Goal: Task Accomplishment & Management: Complete application form

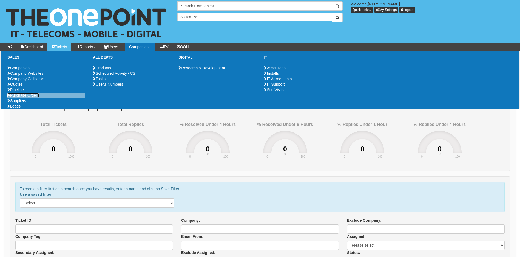
click at [22, 98] on link "Purchase Orders" at bounding box center [23, 95] width 32 height 4
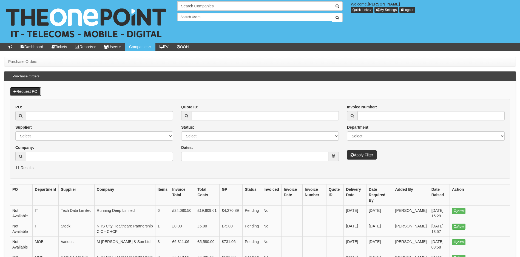
click at [21, 92] on link "Request PO" at bounding box center [25, 91] width 31 height 9
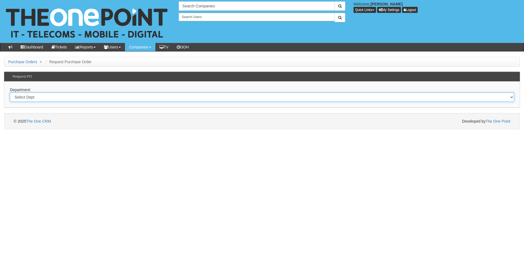
click at [62, 96] on select "Select Dept Digital Internal IT Mobiles Marketing Telecoms" at bounding box center [262, 97] width 504 height 9
select select "?pipeID=&dept=MOB"
click at [10, 93] on select "Select Dept Digital Internal IT Mobiles Marketing Telecoms" at bounding box center [262, 97] width 504 height 9
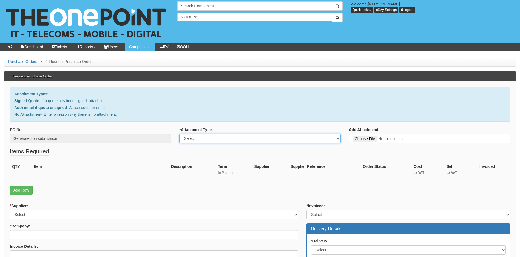
click at [248, 143] on select "Select Signed Quote Auth email with quote if unsigned No Attachment" at bounding box center [259, 138] width 161 height 9
select select "Auth email if quote unsigned"
click at [179, 134] on select "Select Signed Quote Auth email with quote if unsigned No Attachment" at bounding box center [259, 138] width 161 height 9
type input "C:\fakepath\RE_ 02 renewal.msg"
click at [24, 190] on link "Add Row" at bounding box center [21, 190] width 23 height 9
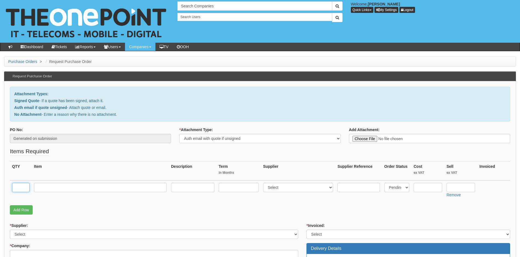
click at [18, 187] on input "text" at bounding box center [21, 187] width 18 height 9
type input "1"
click at [54, 188] on input "text" at bounding box center [100, 187] width 133 height 9
type input "O2 20GB Sim Only"
click at [188, 188] on input "text" at bounding box center [192, 187] width 43 height 9
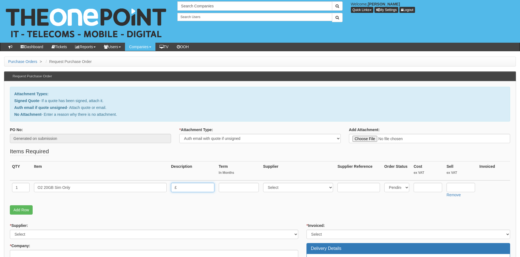
type input "£"
click at [235, 186] on input "text" at bounding box center [239, 187] width 40 height 9
type input "24"
click at [183, 187] on input "£" at bounding box center [192, 187] width 43 height 9
type input "£14pm"
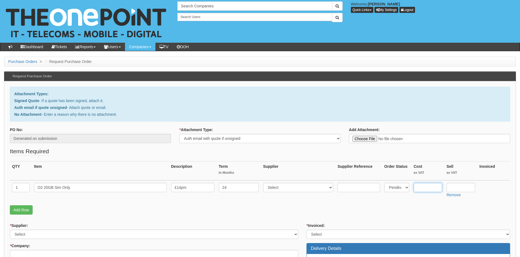
click at [427, 187] on input "text" at bounding box center [427, 187] width 28 height 9
click at [455, 187] on input "text" at bounding box center [460, 187] width 28 height 9
type input "181.44"
click at [431, 216] on fieldset "Items Required QTY Item Description Term In Months Supplier Supplier Reference …" at bounding box center [260, 182] width 500 height 70
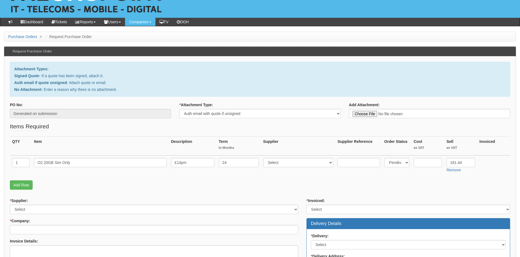
scroll to position [55, 0]
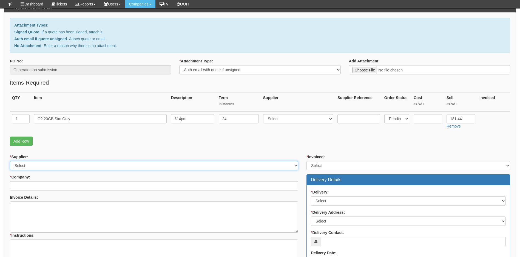
drag, startPoint x: 41, startPoint y: 165, endPoint x: 43, endPoint y: 169, distance: 3.8
click at [41, 165] on select "Select 123 REG.co.uk 1Password 3 4Gon AA Jones Electric Ltd Abzorb Access Group…" at bounding box center [154, 165] width 288 height 9
click at [50, 165] on select "Select 123 REG.co.uk 1Password 3 4Gon AA Jones Electric Ltd Abzorb Access Group…" at bounding box center [154, 165] width 288 height 9
click at [303, 121] on select "Select 123 REG.co.uk 1Password 3 4Gon AA Jones Electric Ltd Abzorb Access Group…" at bounding box center [298, 118] width 70 height 9
select select "54"
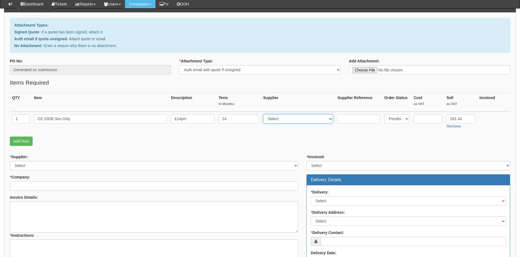
click at [264, 114] on select "Select 123 REG.co.uk 1Password 3 4Gon AA Jones Electric Ltd Abzorb Access Group…" at bounding box center [298, 118] width 70 height 9
click at [80, 168] on select "Select 123 REG.co.uk 1Password 3 4Gon AA Jones Electric Ltd Abzorb Access Group…" at bounding box center [154, 165] width 288 height 9
select select "54"
click at [10, 161] on select "Select 123 REG.co.uk 1Password 3 4Gon AA Jones Electric Ltd Abzorb Access Group…" at bounding box center [154, 165] width 288 height 9
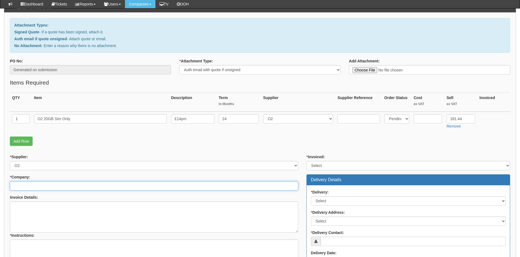
click at [53, 187] on input "* Company:" at bounding box center [154, 185] width 288 height 9
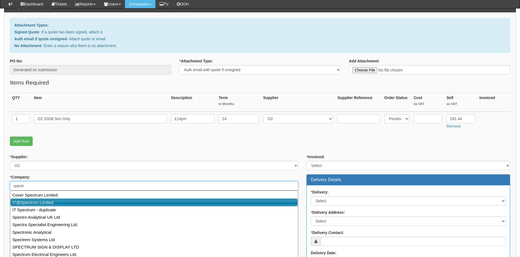
click at [30, 203] on link "IT@Spectrum Limited" at bounding box center [153, 203] width 287 height 8
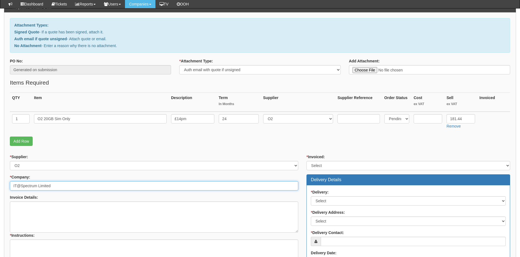
type input "IT@Spectrum Limited"
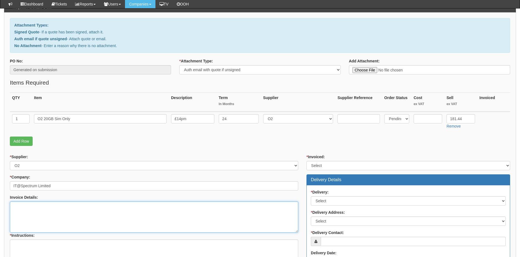
click at [36, 210] on textarea "Invoice Details:" at bounding box center [154, 217] width 288 height 31
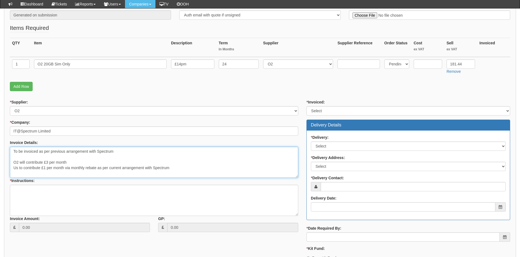
scroll to position [4, 0]
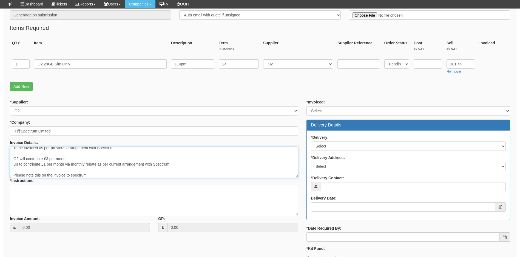
type textarea "To be invoiced as per previous arrangement with Spectrum O2 will contribute £3 …"
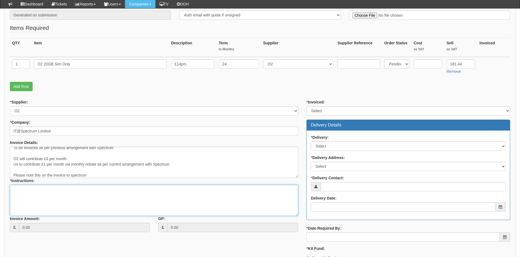
click at [44, 194] on textarea "* Instructions:" at bounding box center [154, 200] width 288 height 31
type textarea "As above"
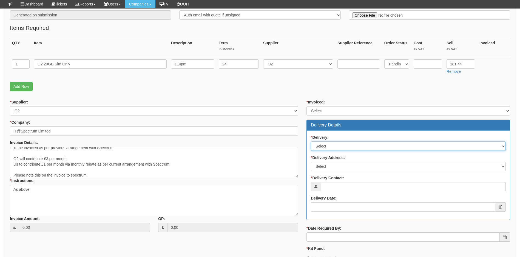
click at [341, 147] on select "Select No Not Applicable Yes" at bounding box center [408, 146] width 195 height 9
select select "2"
click at [311, 142] on select "Select No Not Applicable Yes" at bounding box center [408, 146] width 195 height 9
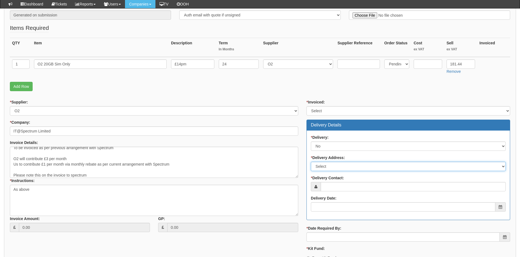
click at [339, 166] on select "Select Not Applicable Main Address - HU13 0GD Other" at bounding box center [408, 166] width 195 height 9
select select "N/A"
click at [311, 162] on select "Select Not Applicable Main Address - HU13 0GD Other" at bounding box center [408, 166] width 195 height 9
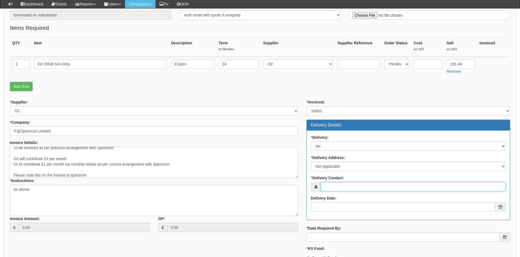
click at [336, 186] on input "* Delivery Contact:" at bounding box center [413, 186] width 185 height 9
type input "[PERSON_NAME]"
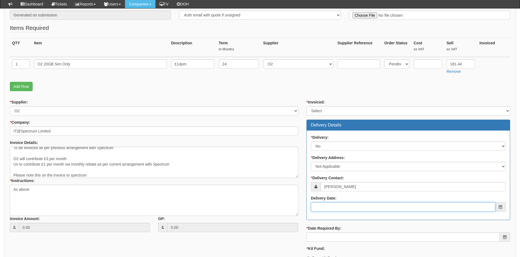
click at [317, 208] on input "Delivery Date:" at bounding box center [403, 206] width 184 height 9
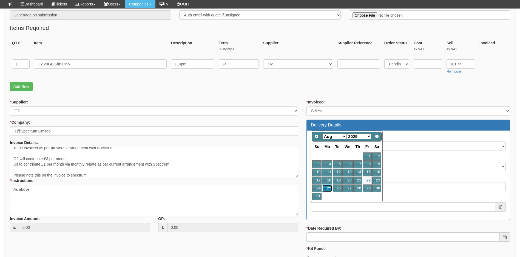
click at [328, 188] on link "25" at bounding box center [327, 188] width 10 height 7
type input "2025-08-25"
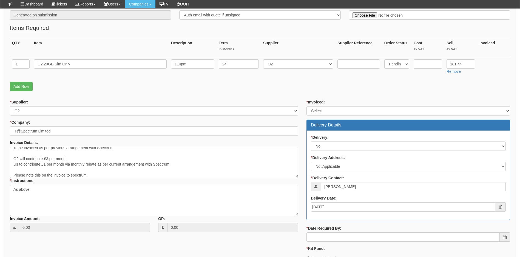
click at [331, 242] on div "* Invoiced: Select Yes No N/A STB (part of order) Delivery Details * Delivery: …" at bounding box center [408, 188] width 212 height 179
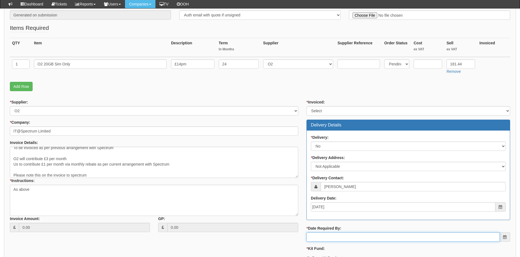
click at [330, 239] on input "* Date Required By:" at bounding box center [402, 237] width 193 height 9
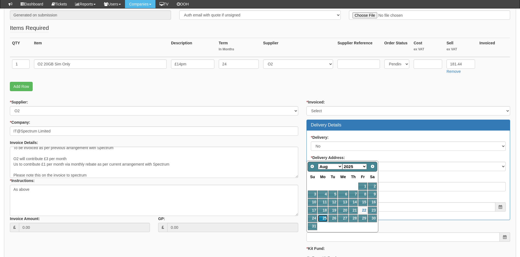
click at [324, 219] on link "25" at bounding box center [323, 218] width 10 height 7
type input "2025-08-25"
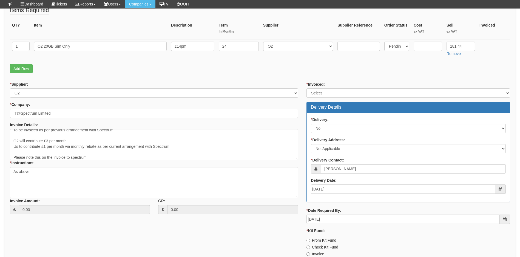
scroll to position [137, 0]
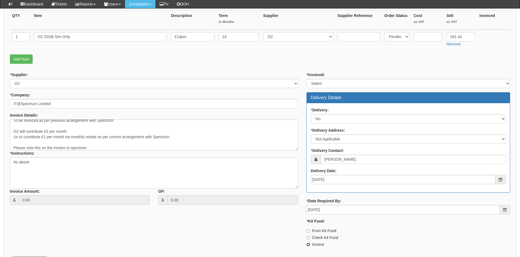
click at [308, 233] on input "Invoice" at bounding box center [308, 231] width 4 height 4
radio input "true"
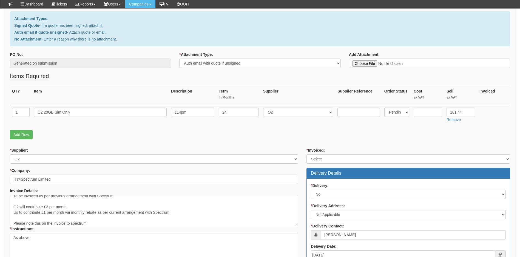
scroll to position [164, 0]
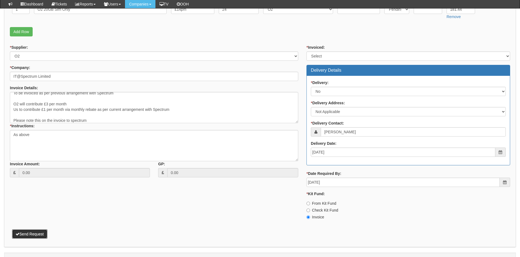
click at [33, 234] on button "Send Request" at bounding box center [29, 234] width 35 height 9
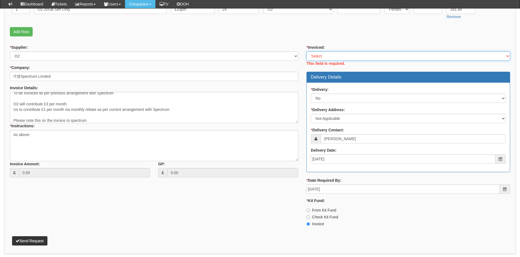
click at [335, 55] on select "Select Yes No N/A STB (part of order)" at bounding box center [408, 56] width 204 height 9
select select "2"
click at [306, 52] on select "Select Yes No N/A STB (part of order)" at bounding box center [408, 56] width 204 height 9
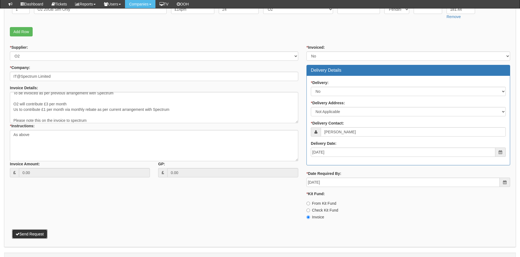
click at [36, 242] on div "Attachment Types: Signed Quote - If a quote has been signed, attach it. Auth em…" at bounding box center [259, 75] width 511 height 344
click at [29, 232] on button "Send Request" at bounding box center [29, 234] width 35 height 9
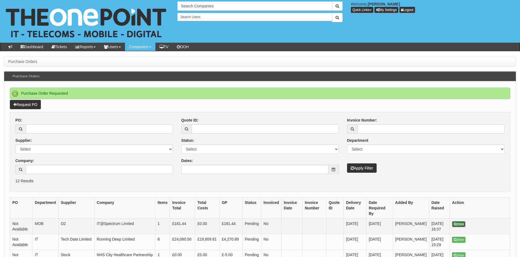
click at [462, 221] on link "View" at bounding box center [458, 224] width 13 height 6
